Goal: Task Accomplishment & Management: Use online tool/utility

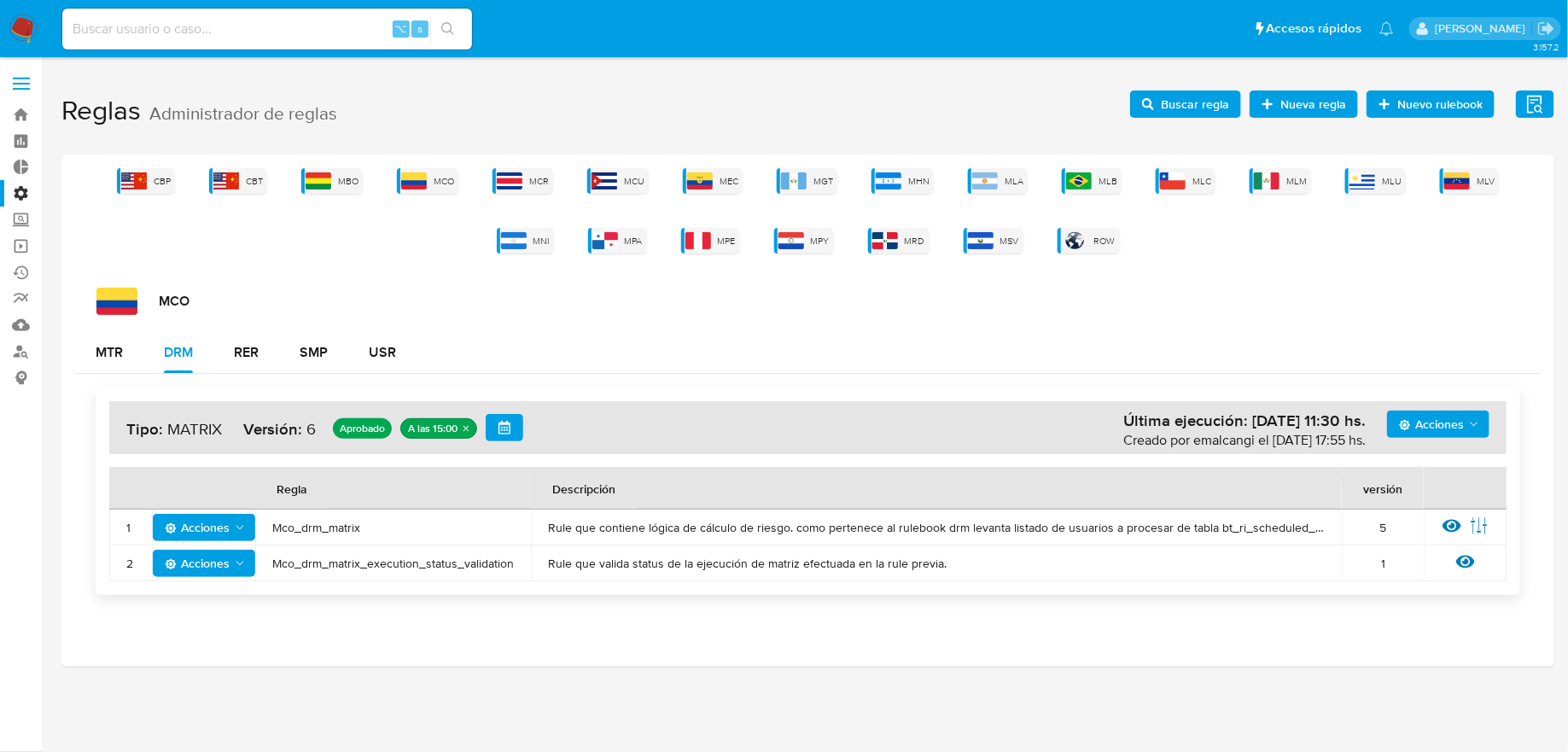
click at [347, 12] on div "⌥ s" at bounding box center [266, 28] width 410 height 41
click at [347, 19] on input at bounding box center [266, 29] width 410 height 22
paste input "155876469"
type input "155876469"
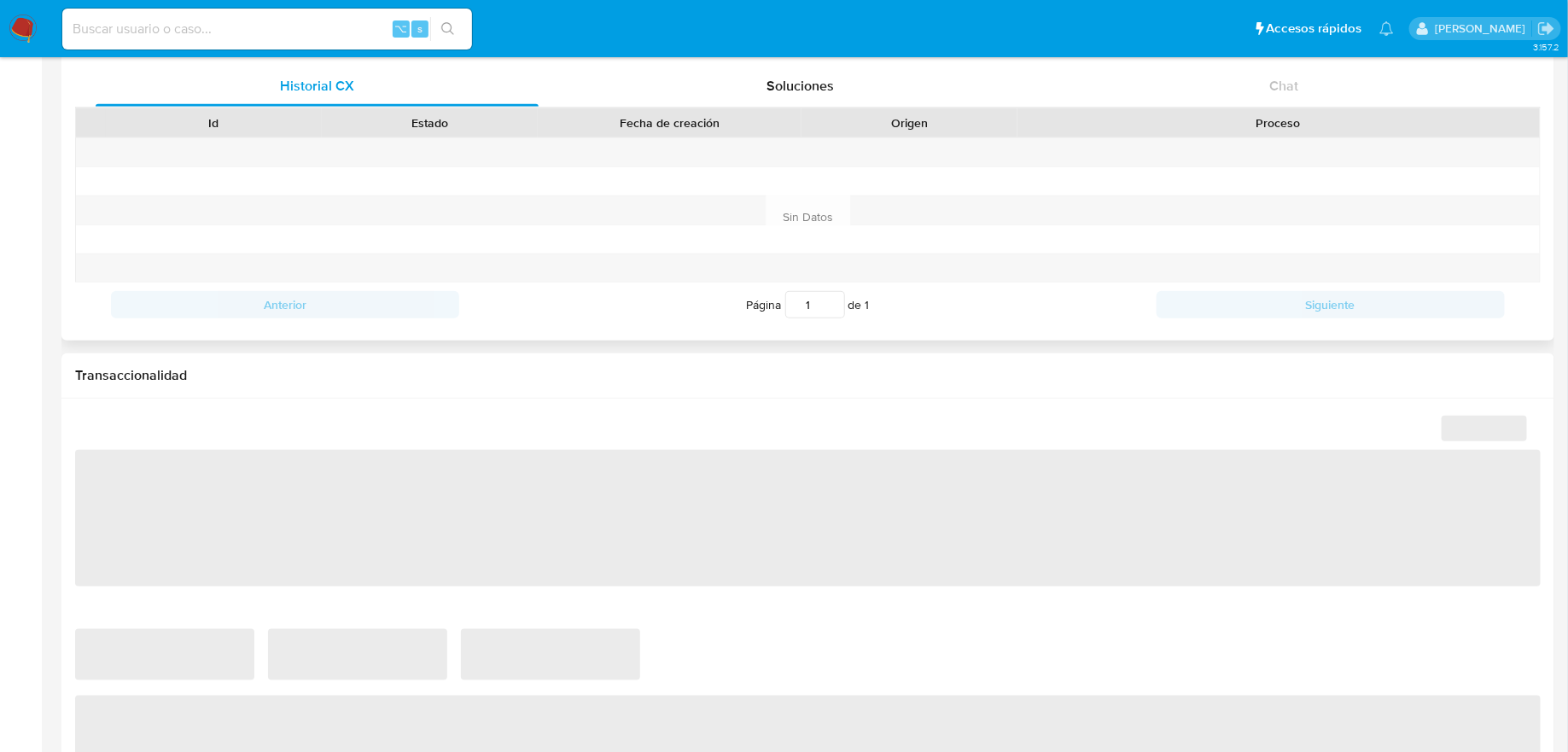
scroll to position [816, 0]
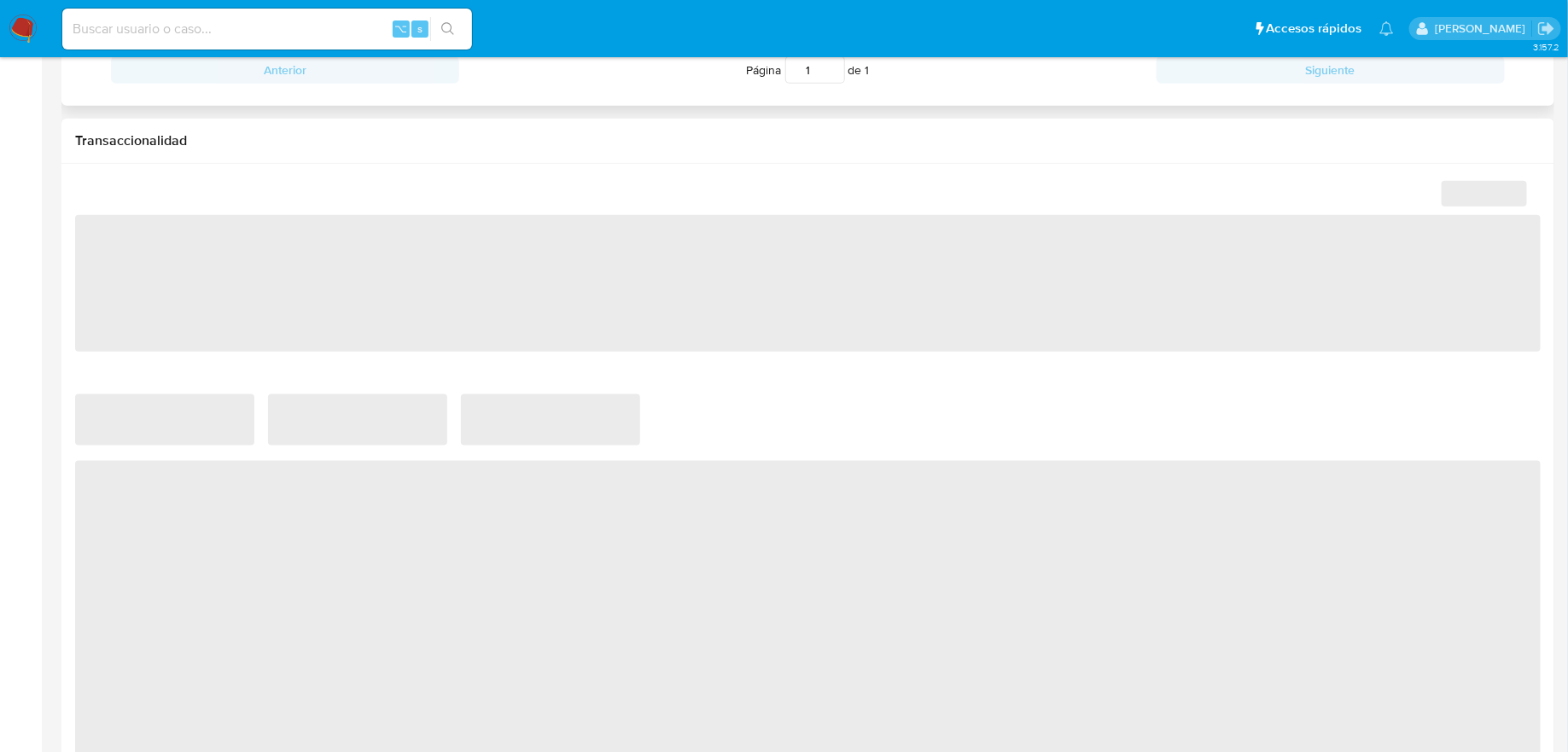
select select "10"
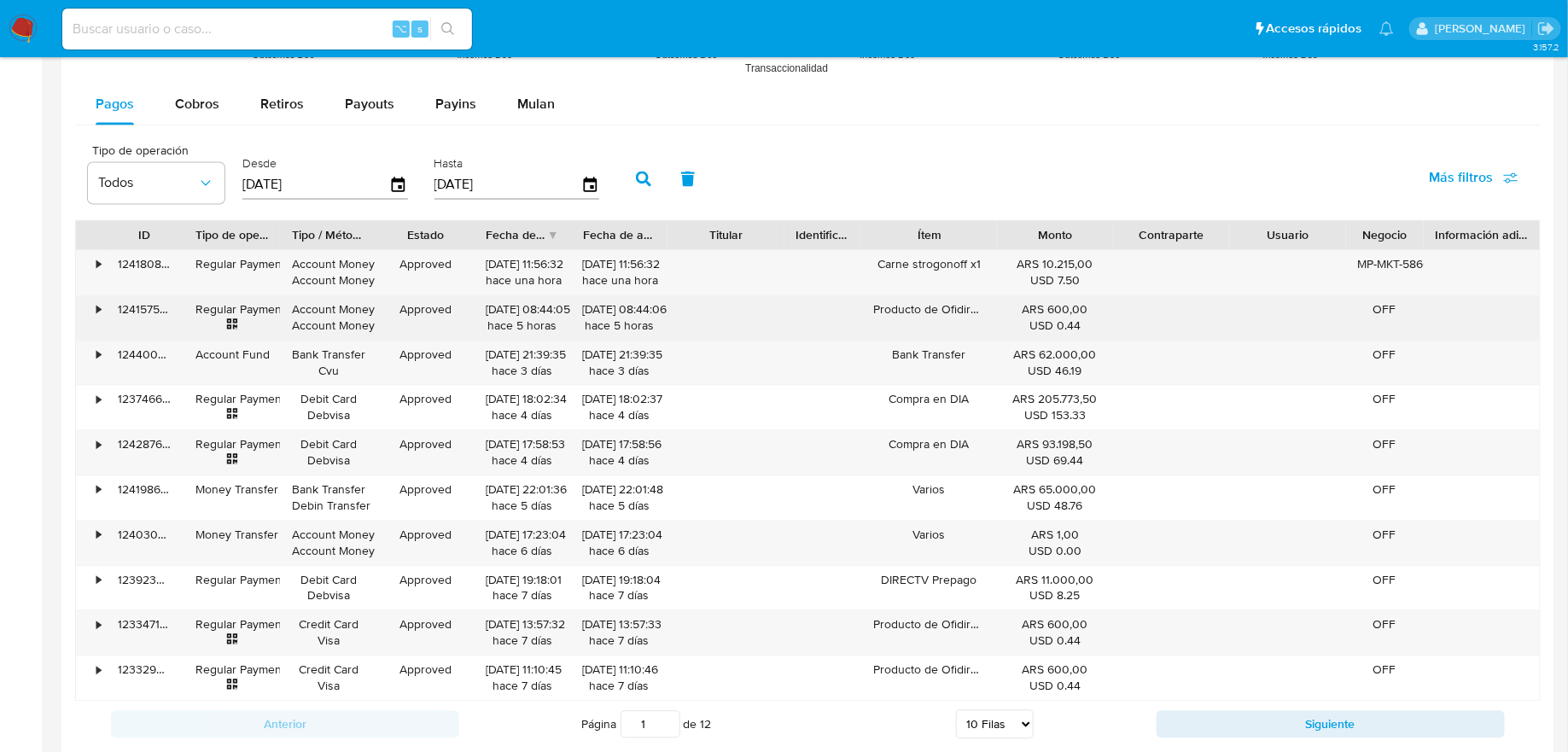
scroll to position [1591, 0]
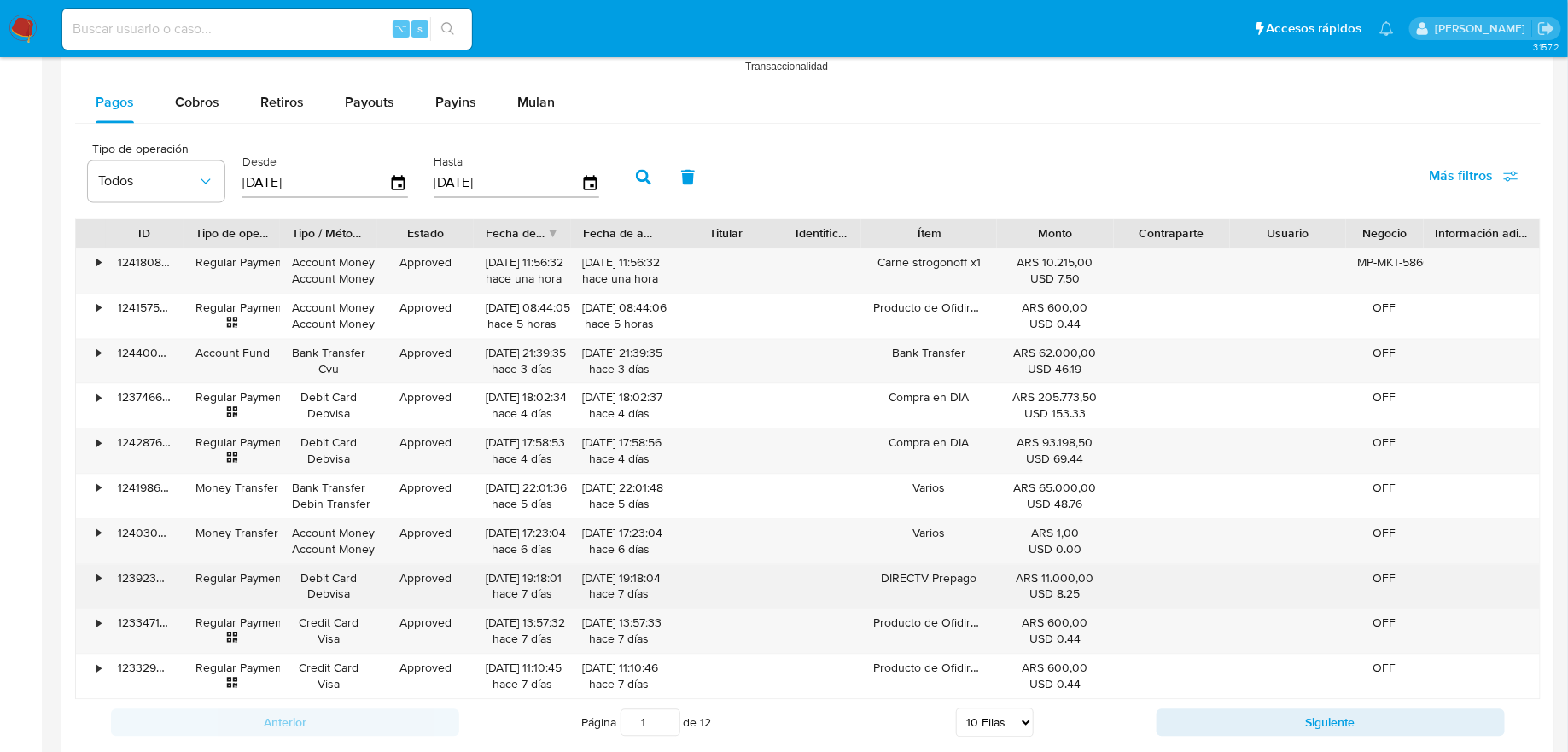
click at [1023, 592] on div "USD 8.25" at bounding box center [1054, 594] width 92 height 16
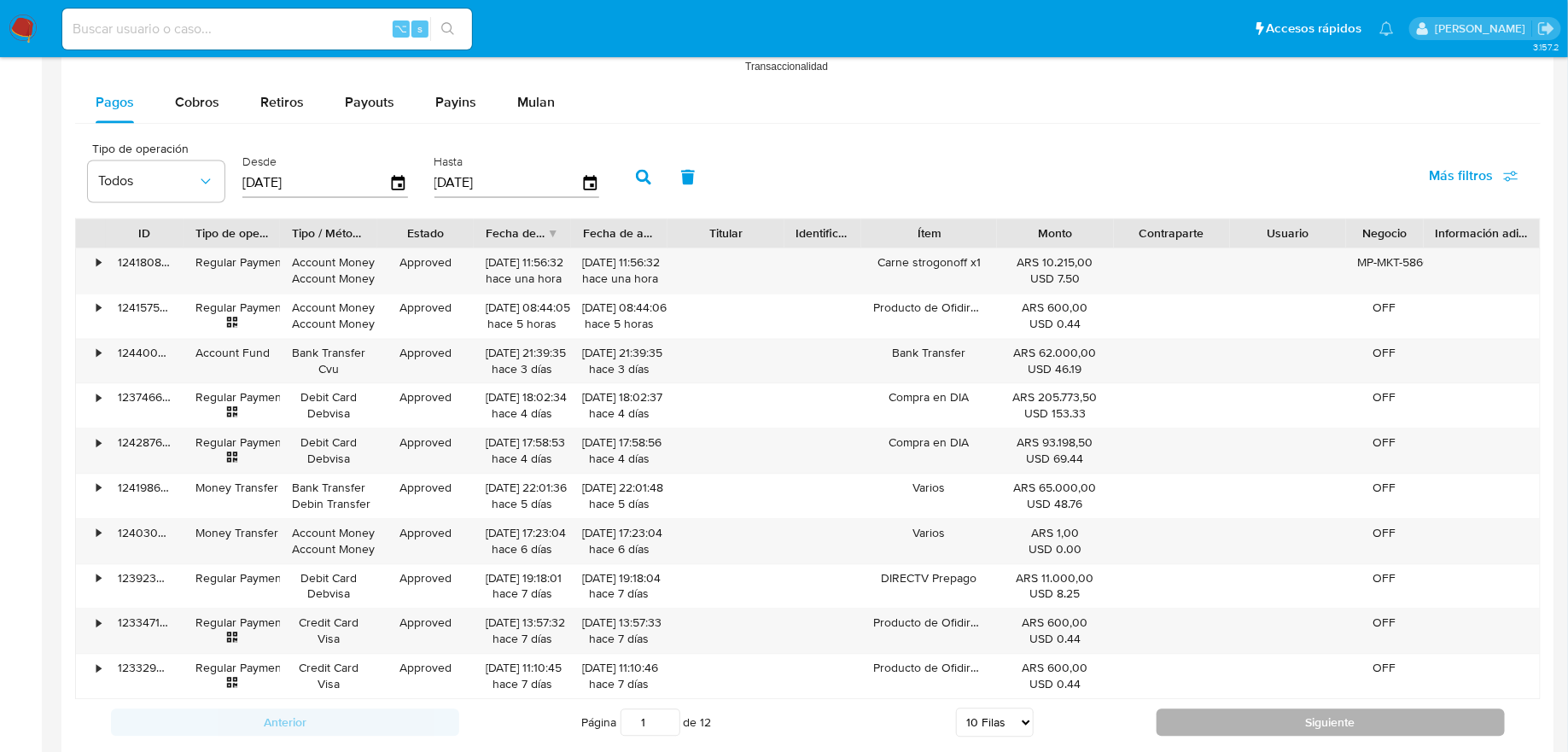
click at [1244, 711] on button "Siguiente" at bounding box center [1331, 723] width 348 height 27
type input "2"
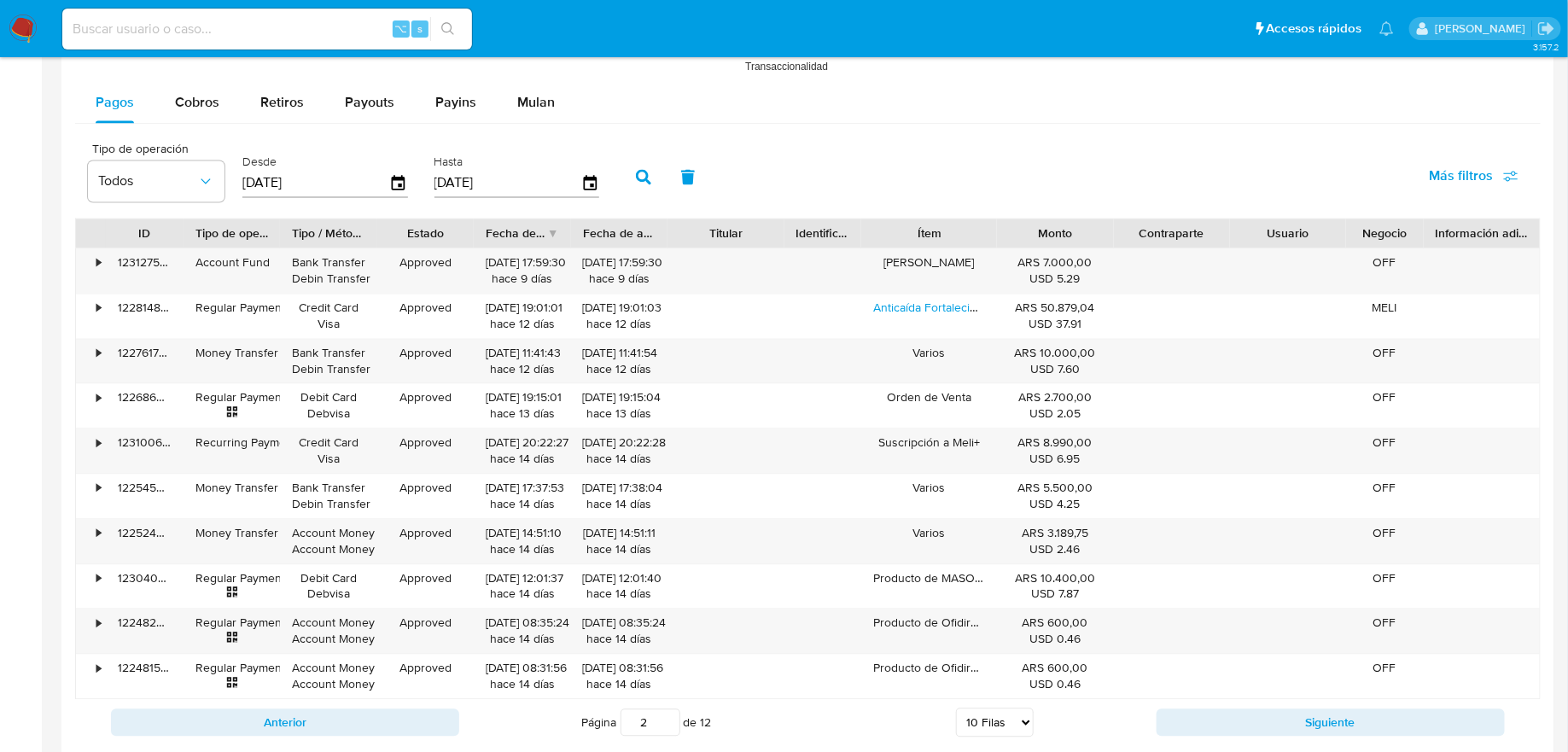
click at [285, 24] on input at bounding box center [266, 29] width 410 height 22
paste input "147688640"
type input "147688640"
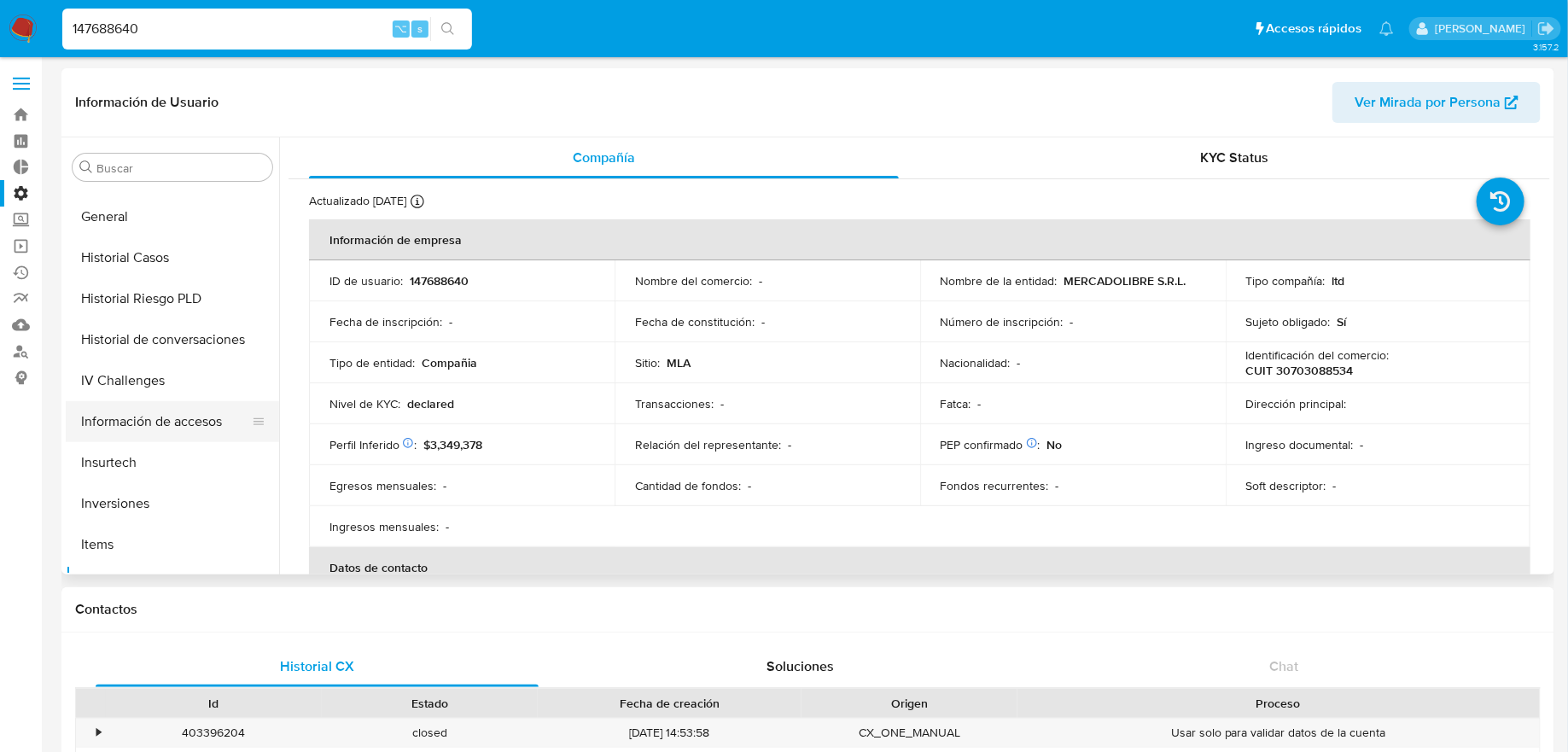
scroll to position [472, 0]
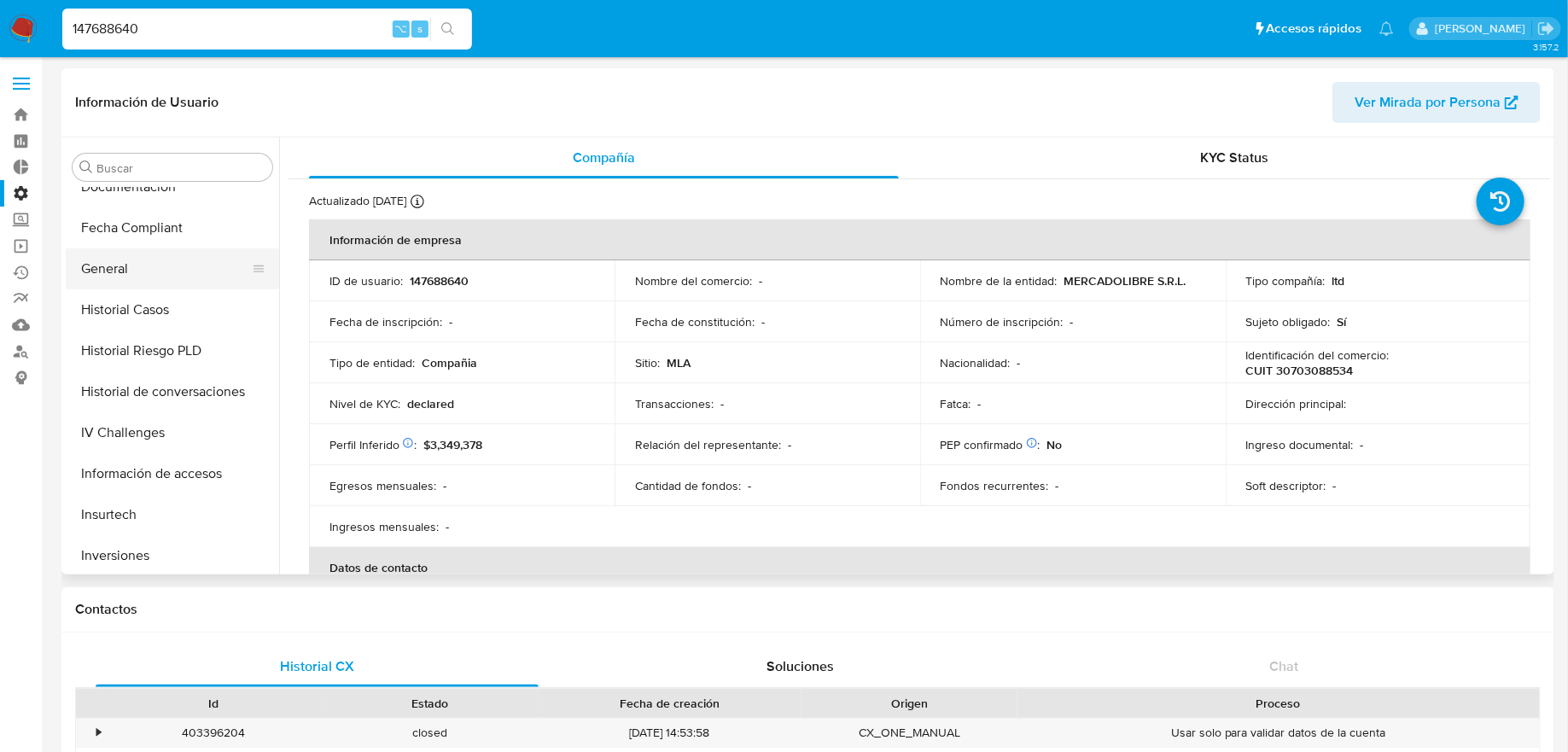
click at [139, 272] on button "General" at bounding box center [165, 268] width 200 height 41
select select "10"
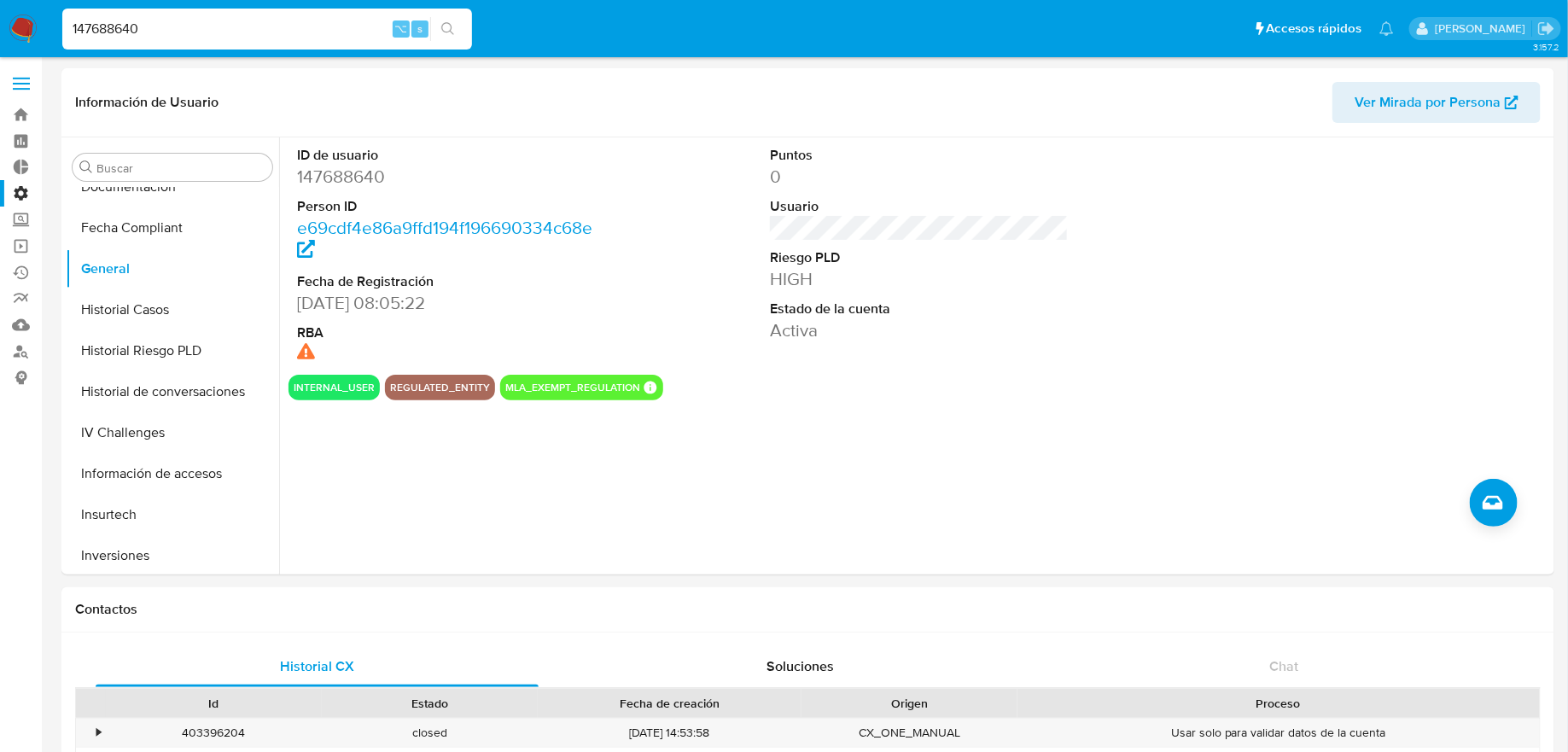
click at [365, 4] on nav "Pausado Ver notificaciones 147688640 ⌥ s Accesos rápidos Presiona las siguiente…" at bounding box center [784, 28] width 1568 height 57
click at [363, 19] on input "147688640" at bounding box center [266, 29] width 410 height 22
paste input "2562556593"
type input "2562556593"
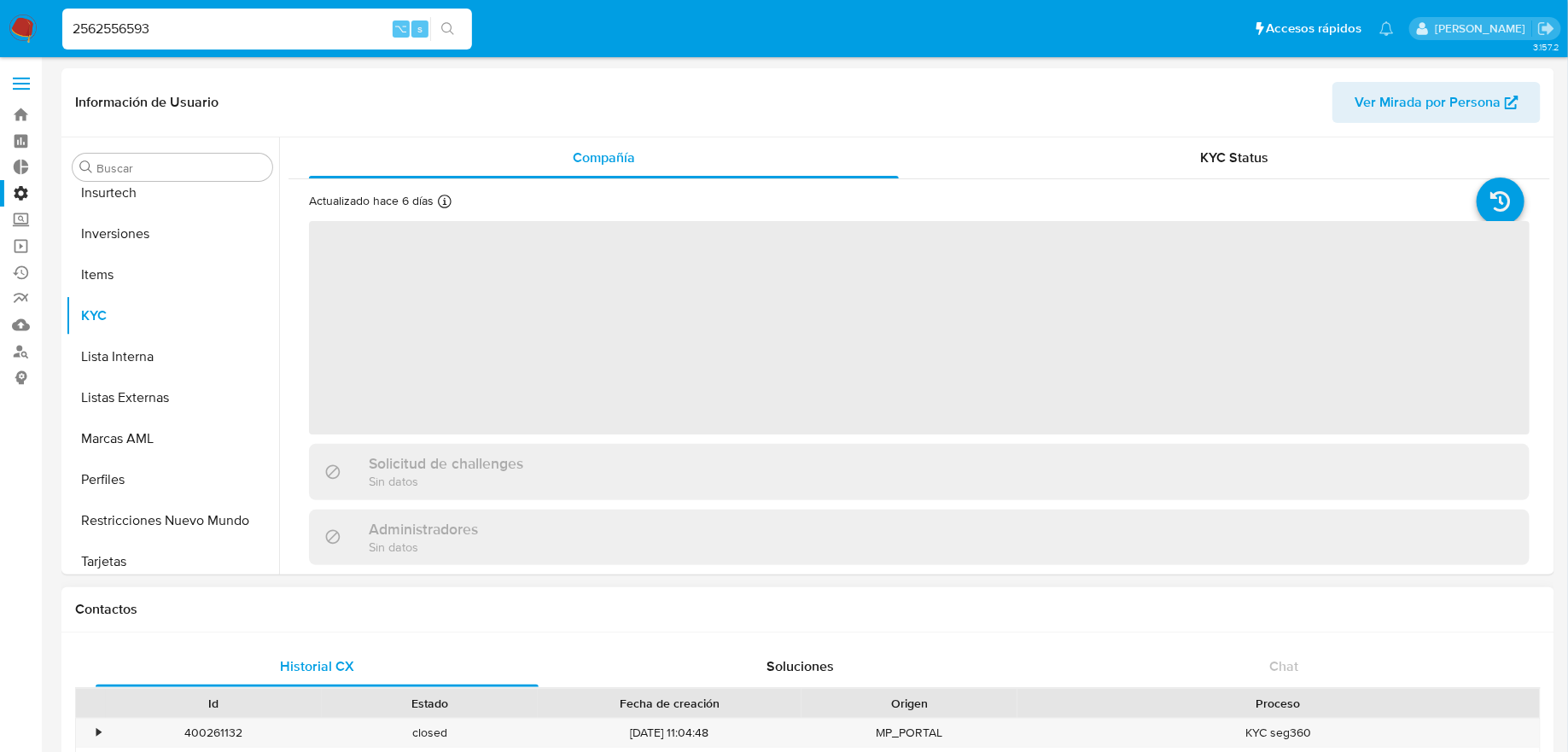
scroll to position [802, 0]
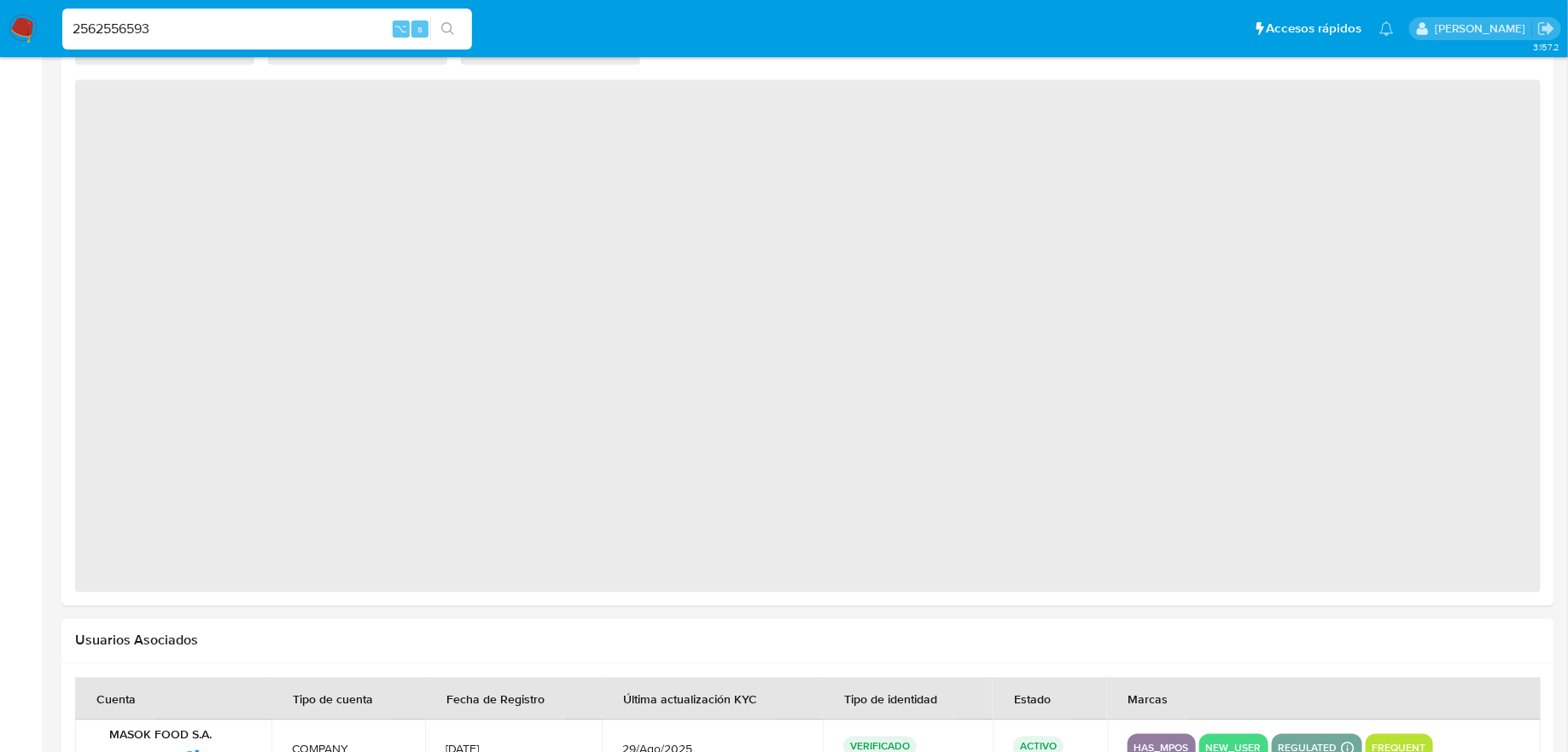
select select "10"
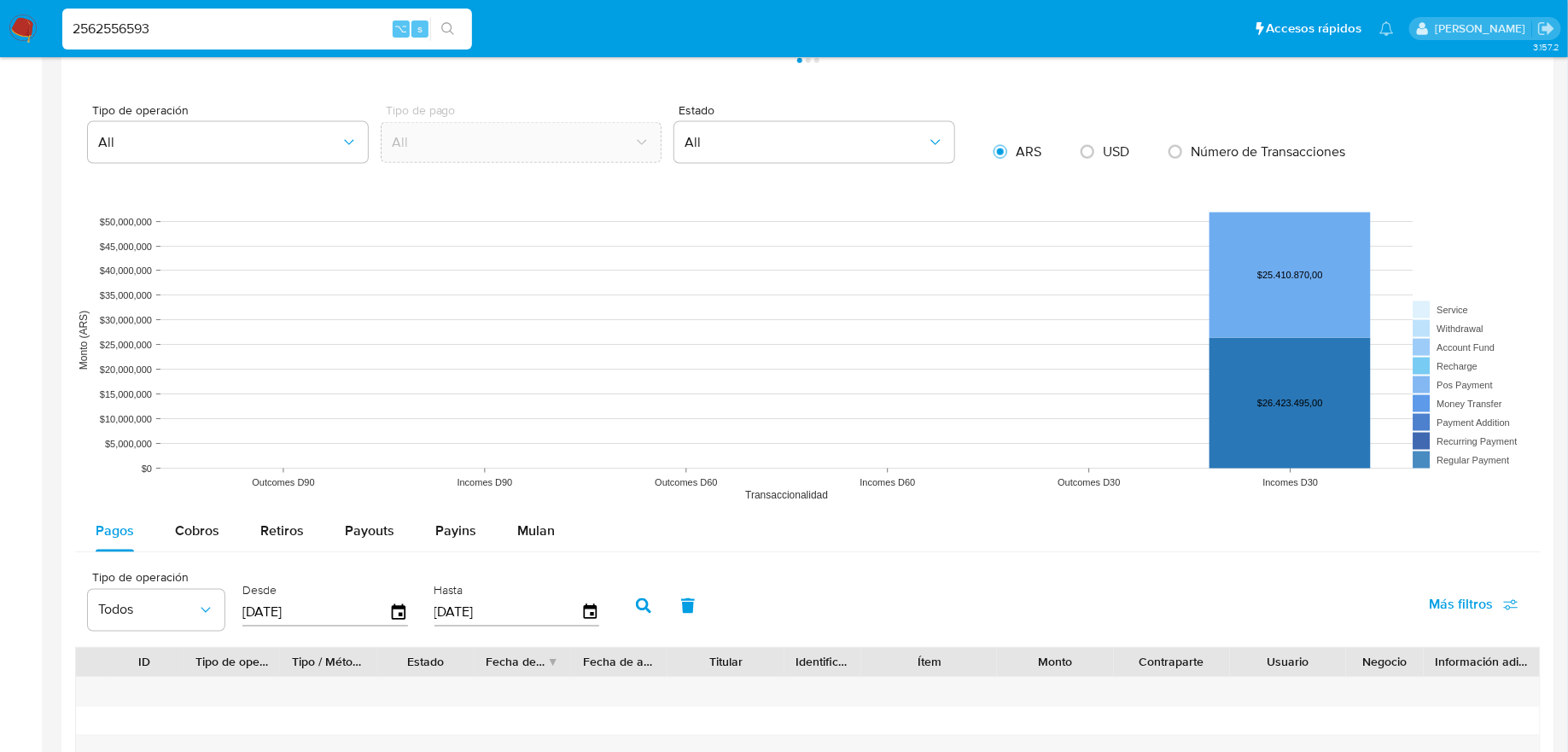
scroll to position [1071, 0]
click at [191, 549] on div "Cobros" at bounding box center [197, 534] width 45 height 41
select select "10"
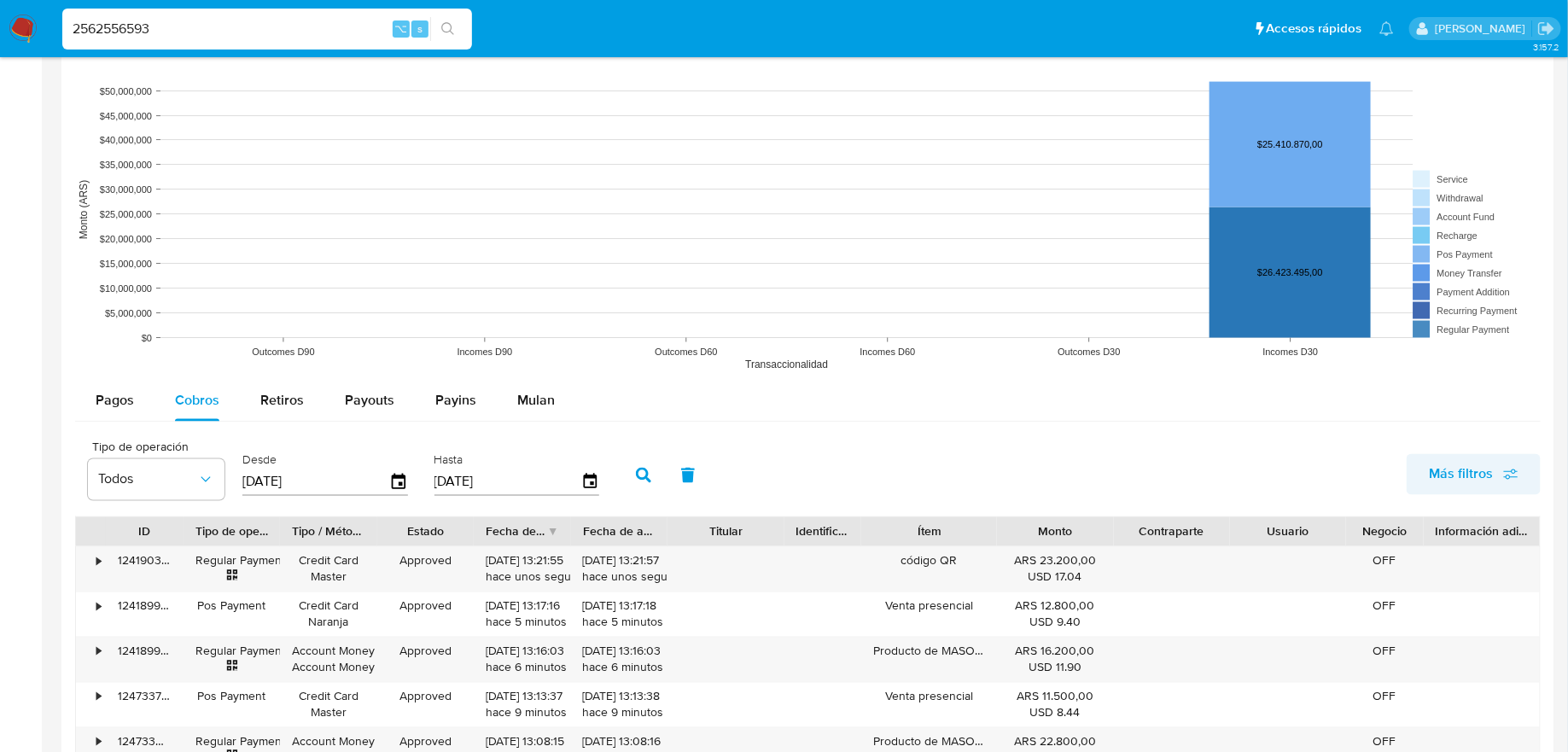
scroll to position [1234, 0]
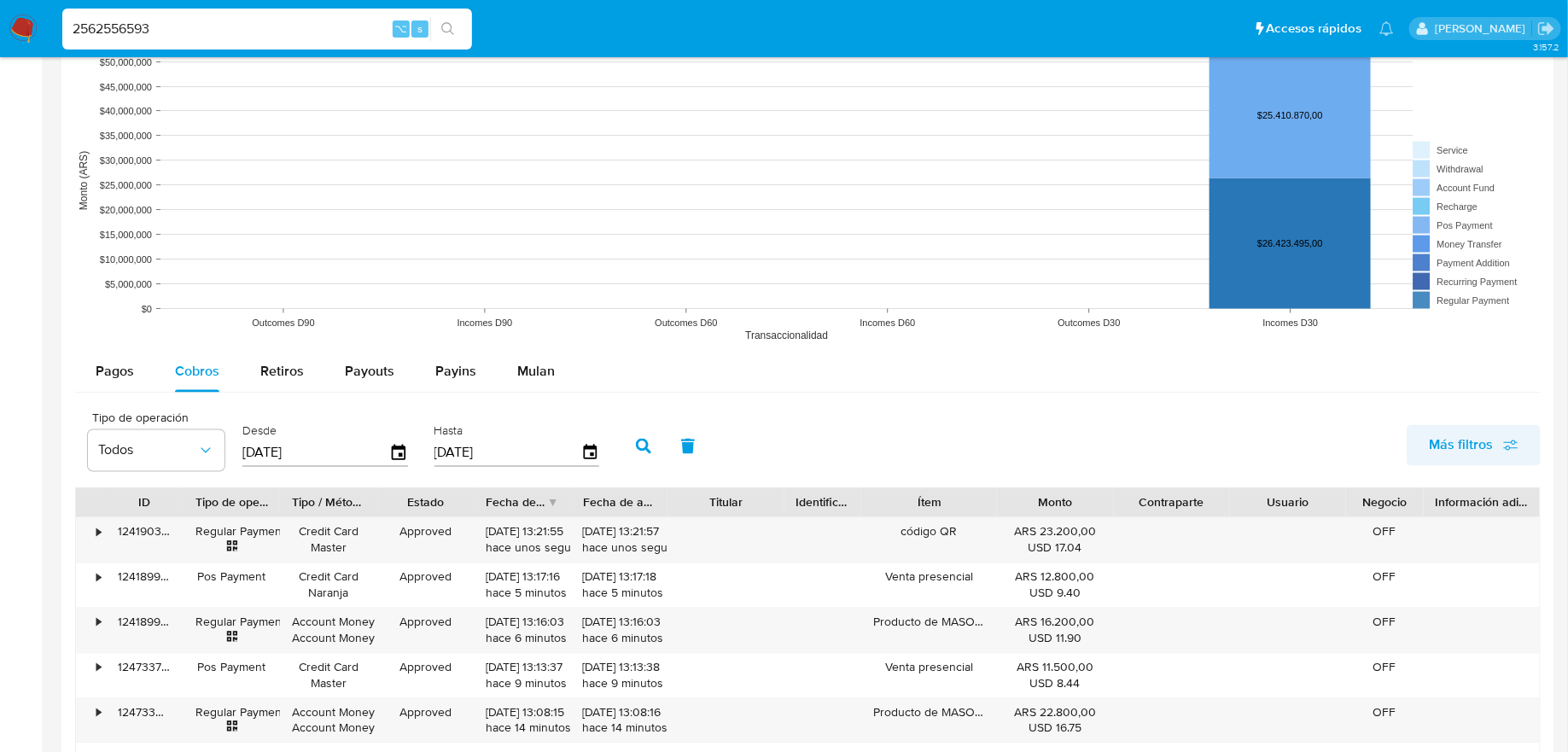
click at [1470, 426] on span "Más filtros" at bounding box center [1460, 445] width 64 height 41
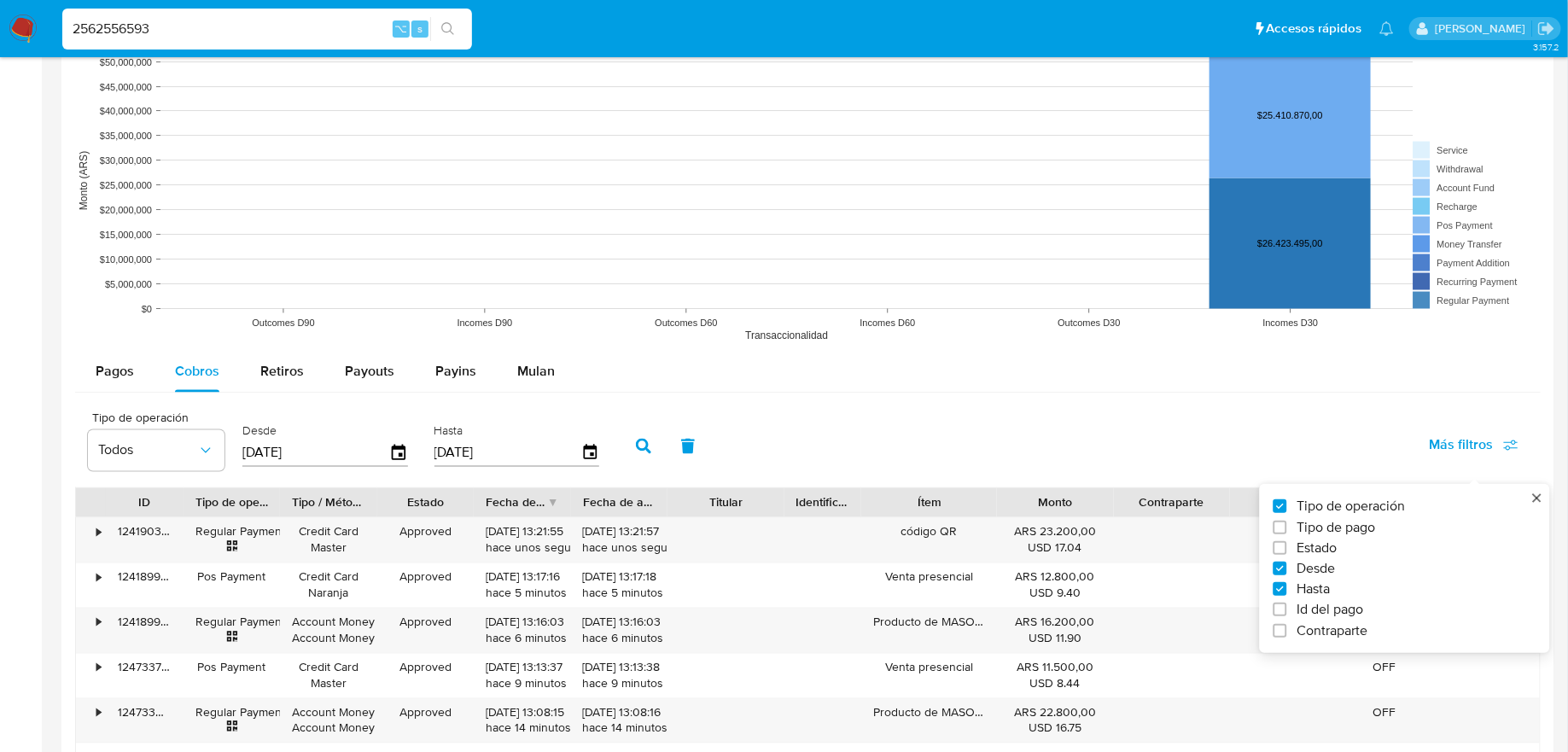
click at [1348, 605] on span "Id del pago" at bounding box center [1330, 611] width 67 height 17
click at [1287, 605] on input "Id del pago" at bounding box center [1280, 610] width 14 height 14
checkbox input "true"
click at [695, 454] on input "number" at bounding box center [704, 452] width 167 height 22
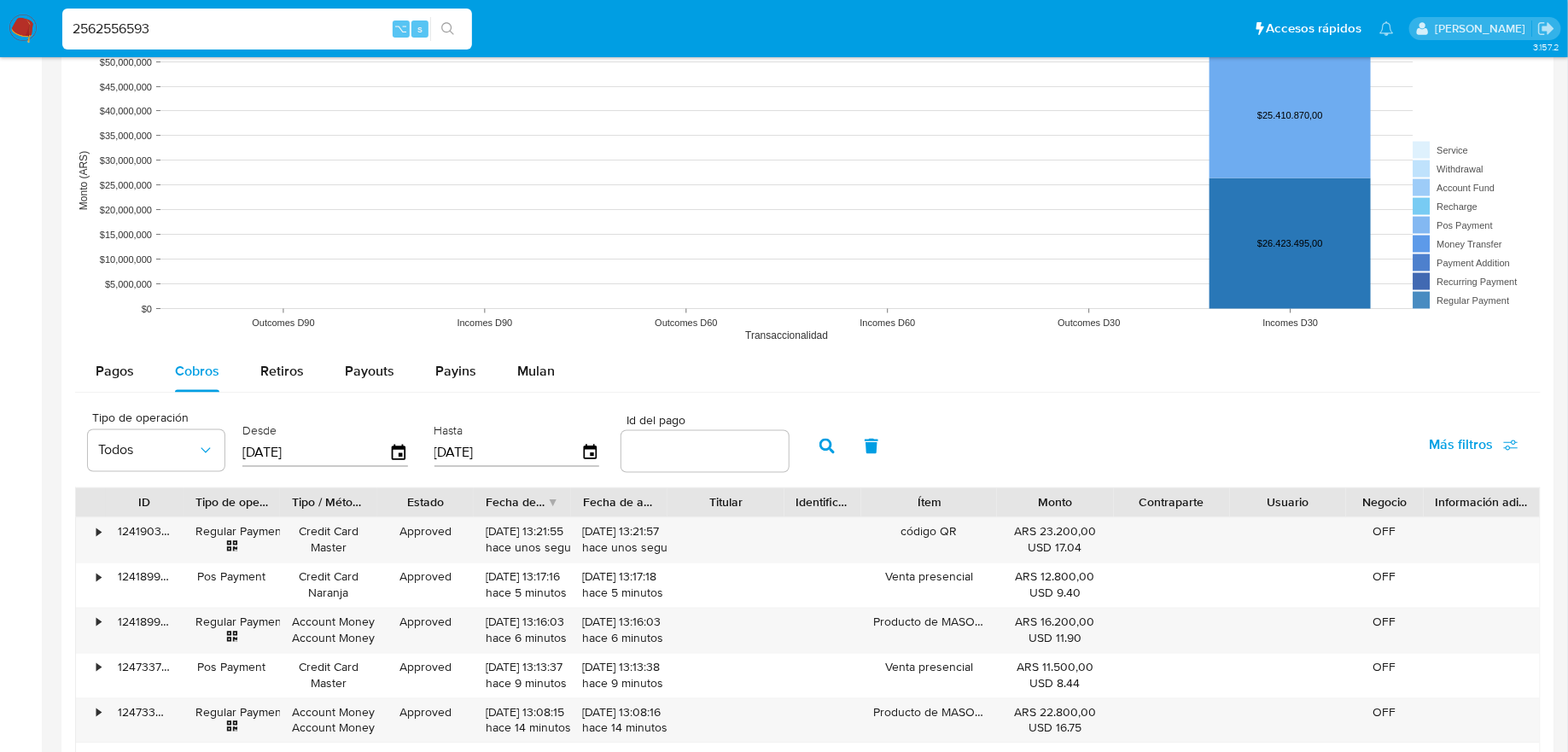
click at [690, 444] on input "number" at bounding box center [704, 452] width 167 height 22
paste input "123878676496"
type input "123878676496"
click at [819, 439] on icon "button" at bounding box center [826, 446] width 16 height 16
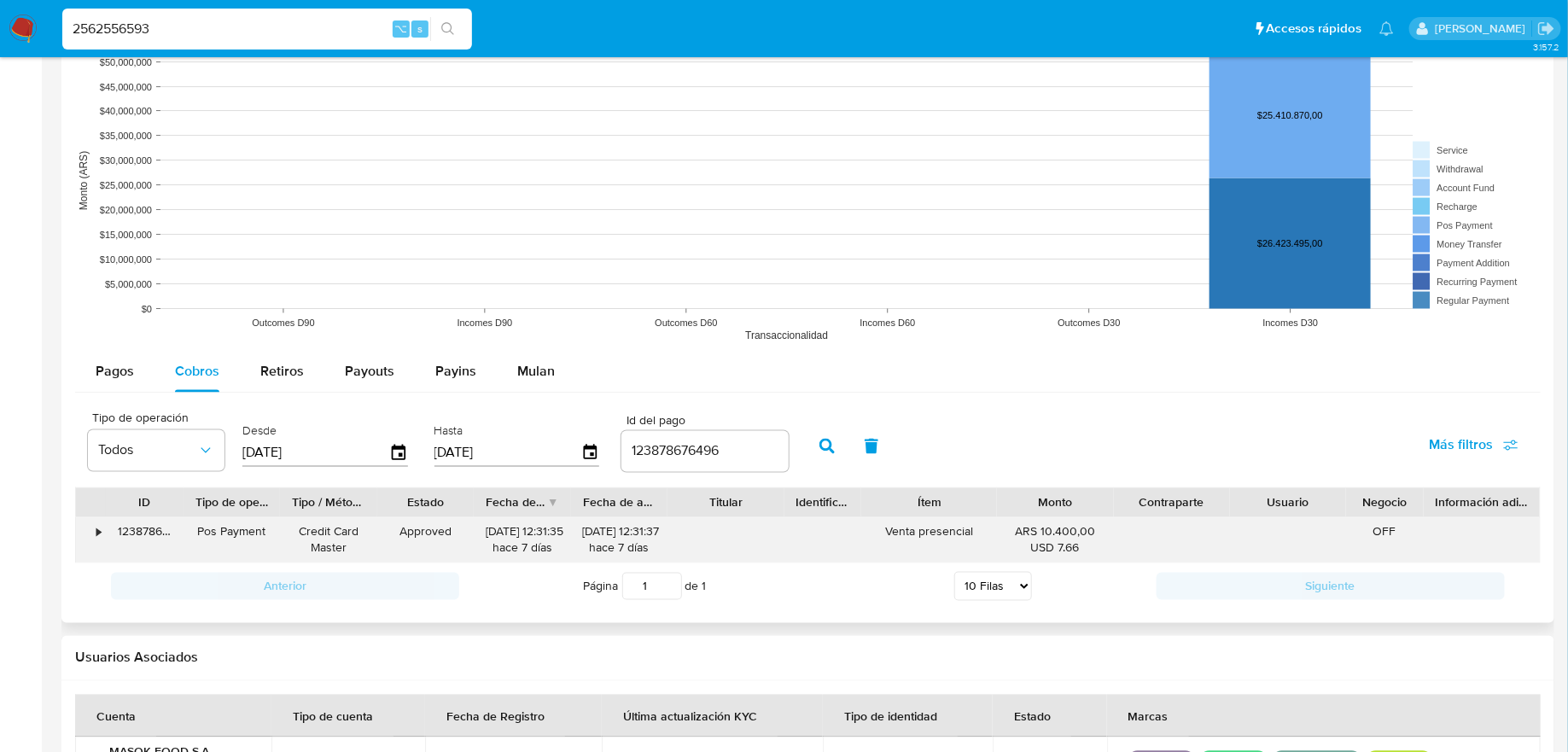
click at [113, 519] on div "123878676496" at bounding box center [144, 540] width 78 height 45
click at [97, 524] on div "•" at bounding box center [99, 532] width 5 height 16
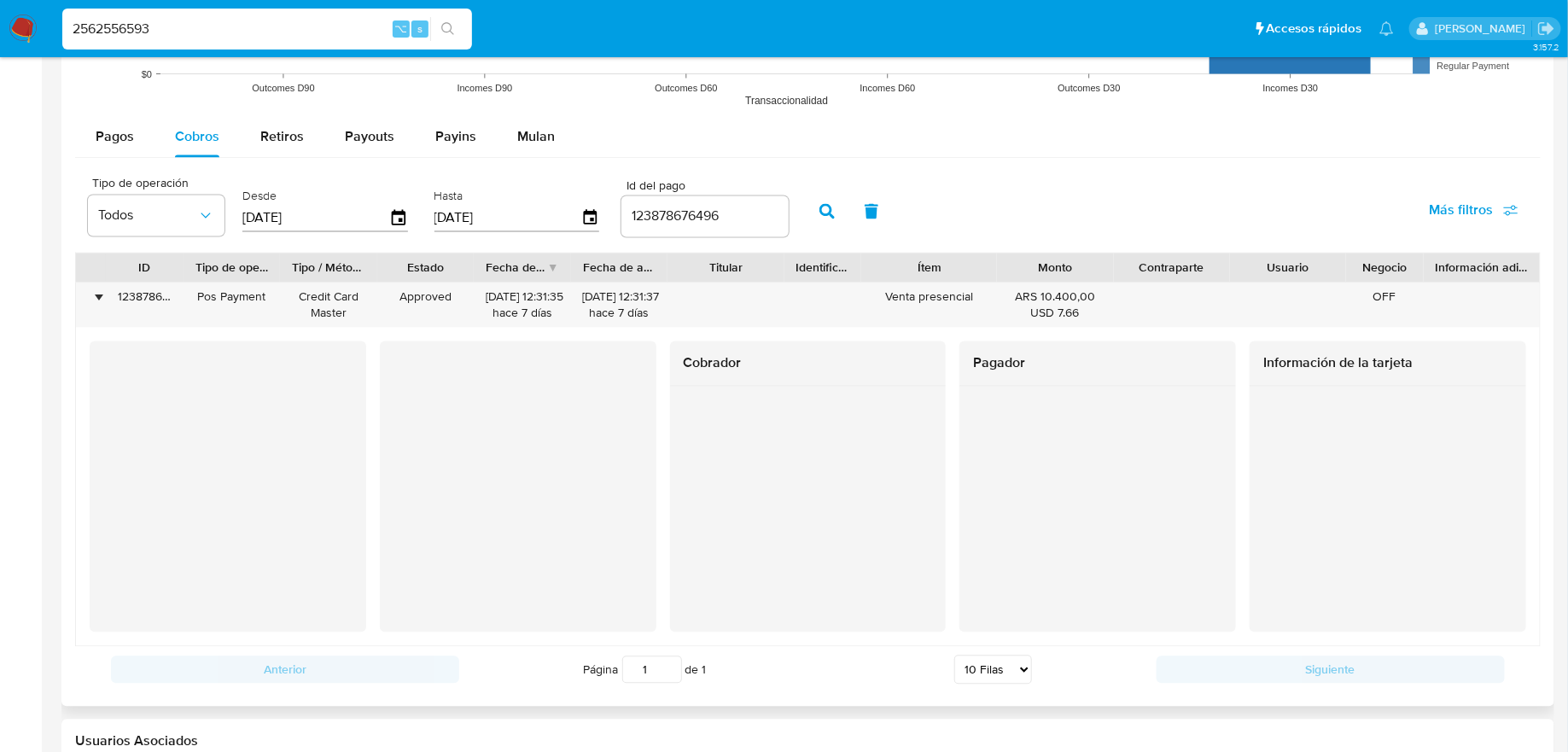
scroll to position [1471, 0]
